Goal: Find specific page/section: Locate a particular part of the current website

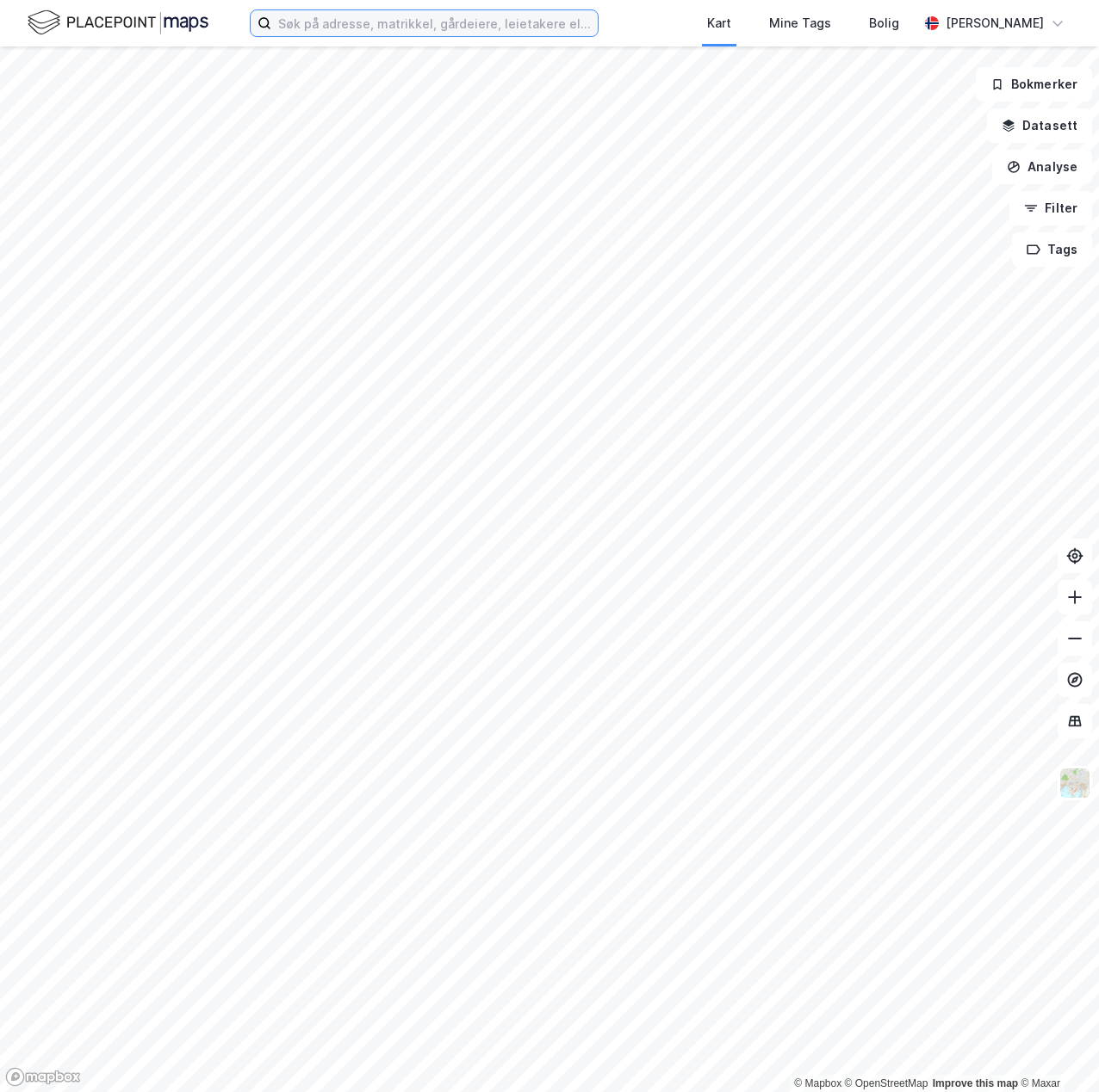
click at [357, 25] on input at bounding box center [435, 23] width 326 height 25
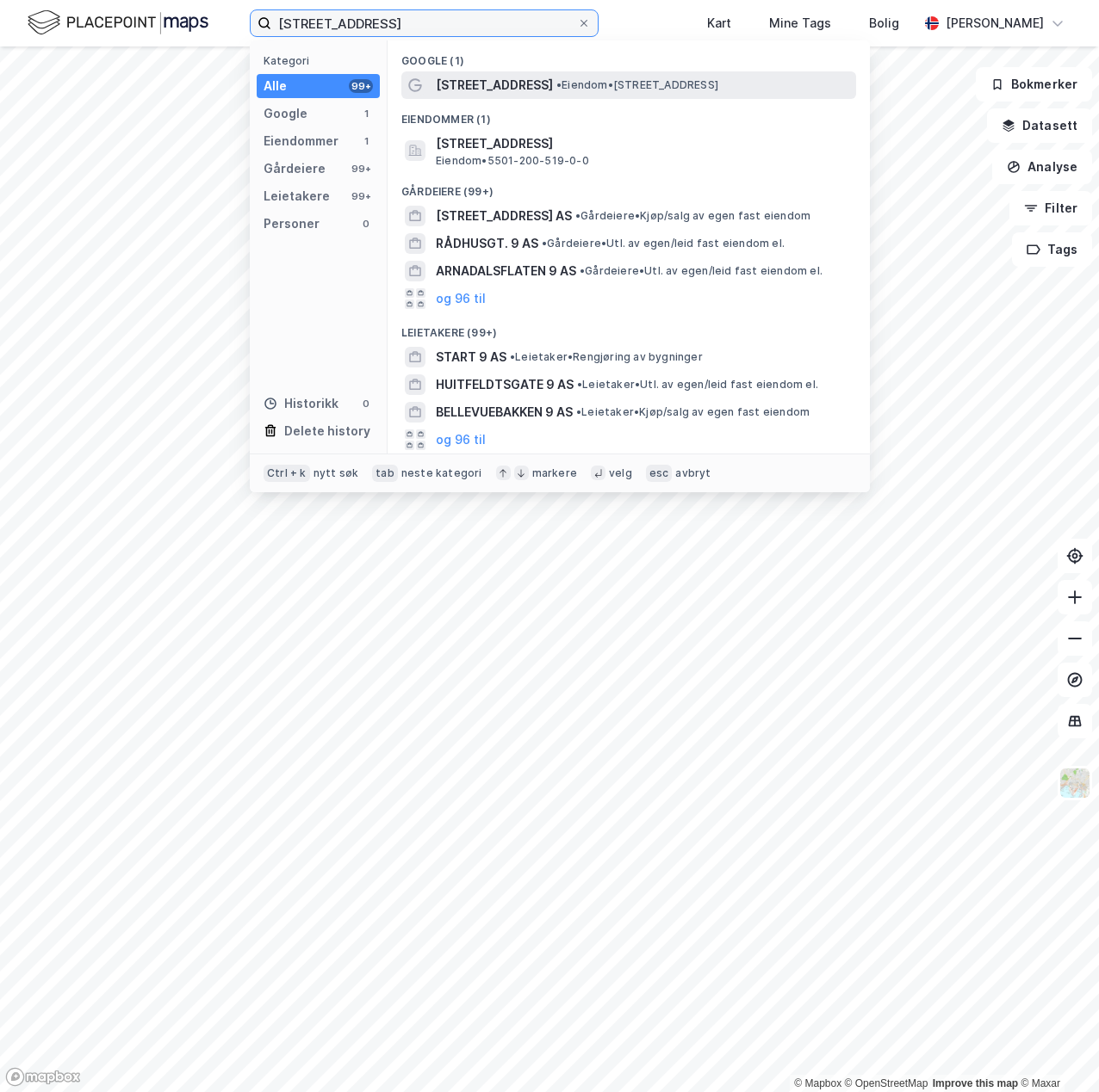
type input "[STREET_ADDRESS]"
click at [459, 84] on span "[STREET_ADDRESS]" at bounding box center [494, 85] width 117 height 21
